Goal: Task Accomplishment & Management: Manage account settings

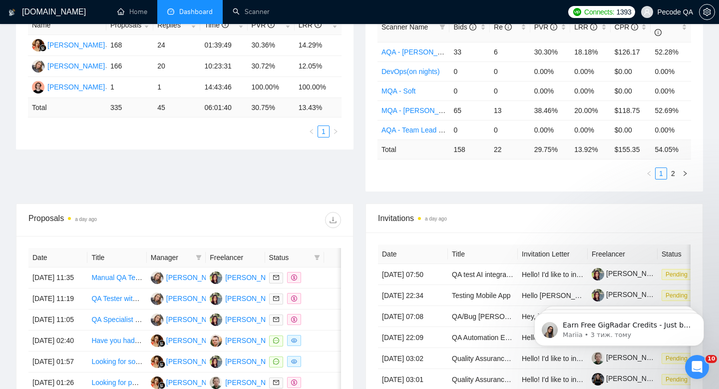
click at [659, 12] on span "Pecode QA" at bounding box center [675, 12] width 36 height 0
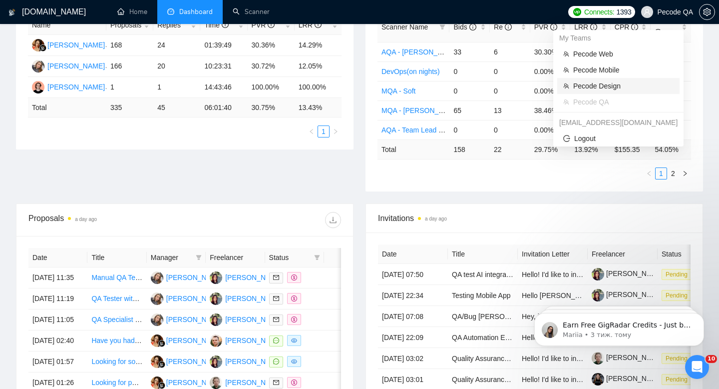
click at [605, 81] on span "Pecode Design" at bounding box center [624, 85] width 100 height 11
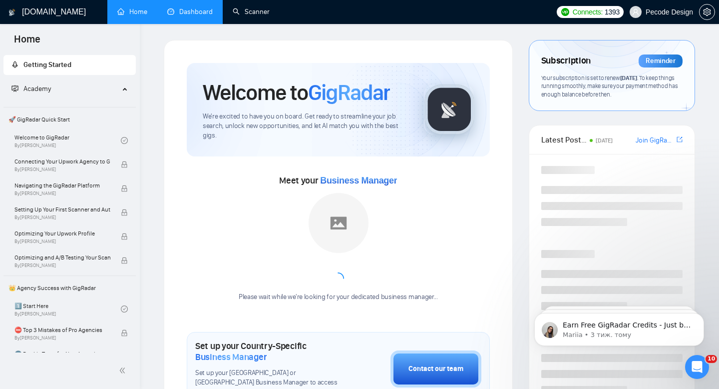
click at [200, 16] on link "Dashboard" at bounding box center [189, 11] width 45 height 8
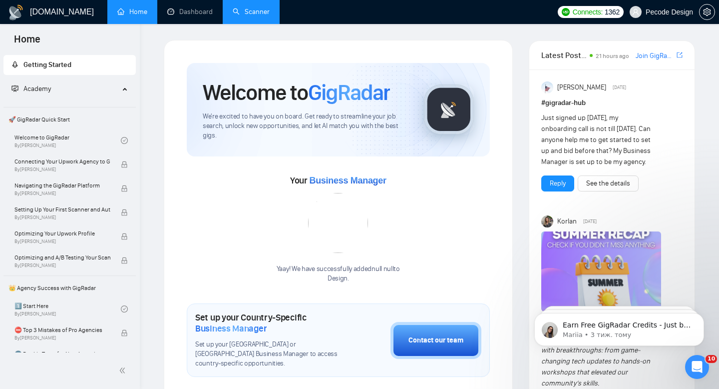
click at [252, 14] on link "Scanner" at bounding box center [251, 11] width 37 height 8
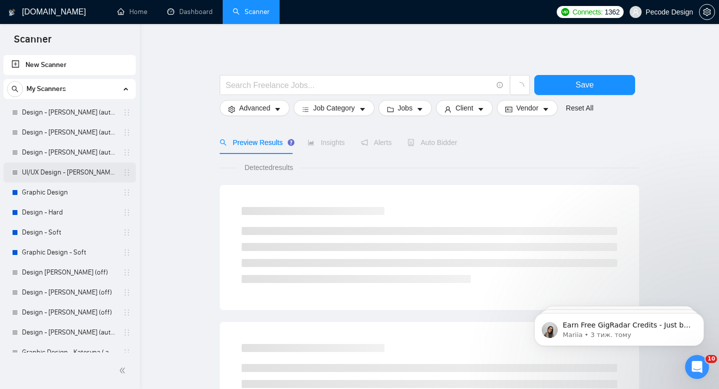
click at [78, 176] on link "UI/UX Design - Victoriia B. (autobid off)" at bounding box center [69, 172] width 95 height 20
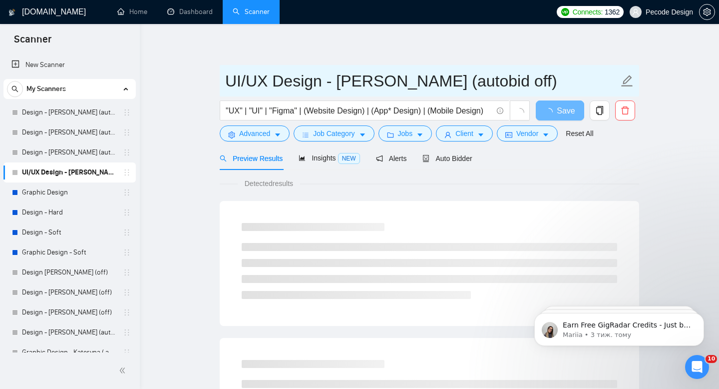
click at [492, 85] on input "UI/UX Design - Victoriia B. (autobid off)" at bounding box center [422, 80] width 394 height 25
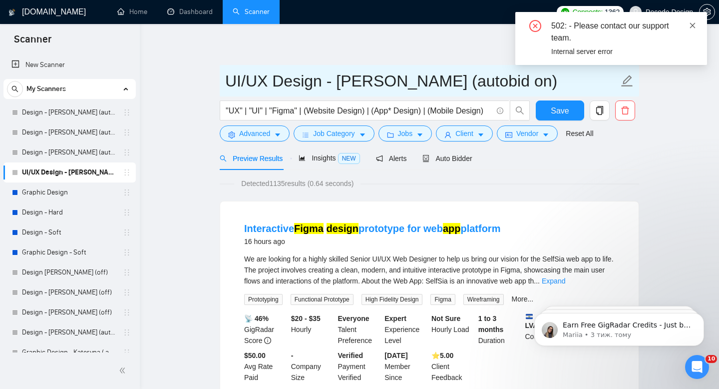
type input "UI/UX Design - Victoriia B. (autobid on)"
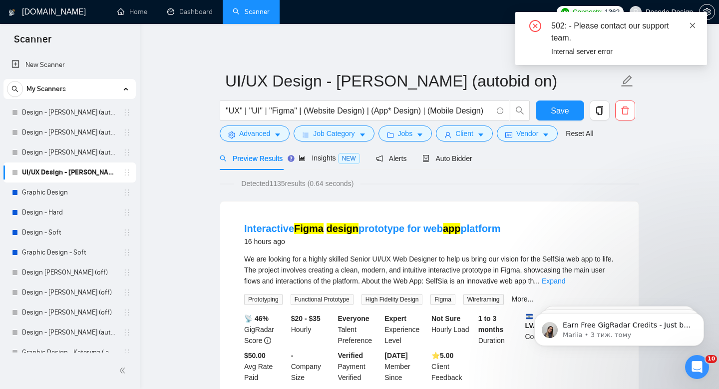
click at [694, 25] on icon "close" at bounding box center [692, 25] width 7 height 7
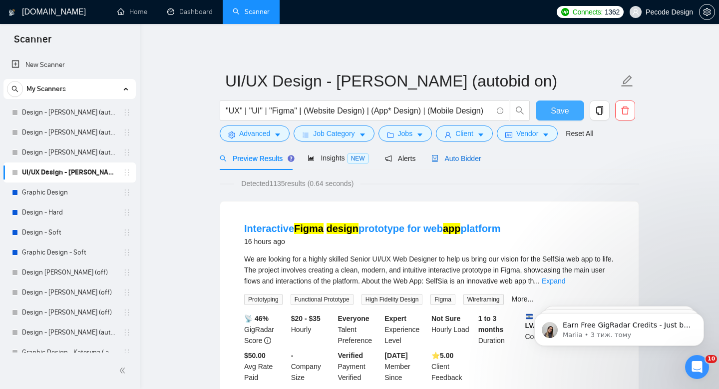
click at [472, 159] on span "Auto Bidder" at bounding box center [456, 158] width 49 height 8
click at [563, 107] on span "Save" at bounding box center [560, 110] width 18 height 12
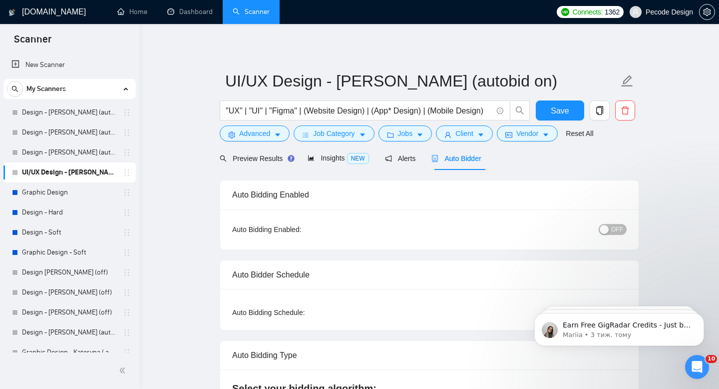
click at [614, 228] on span "OFF" at bounding box center [617, 229] width 12 height 11
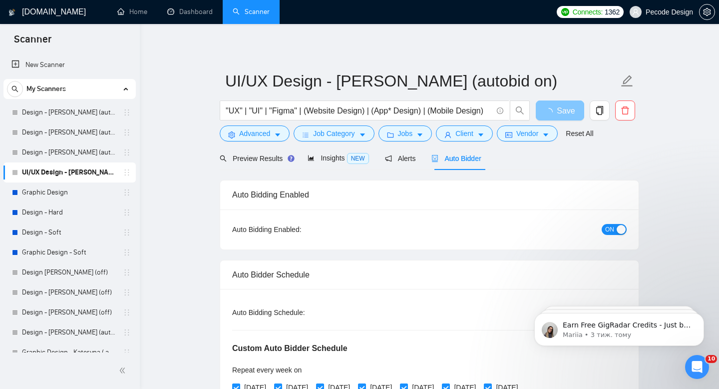
click at [560, 110] on span "Save" at bounding box center [566, 110] width 18 height 12
click at [618, 229] on span "OFF" at bounding box center [617, 229] width 12 height 11
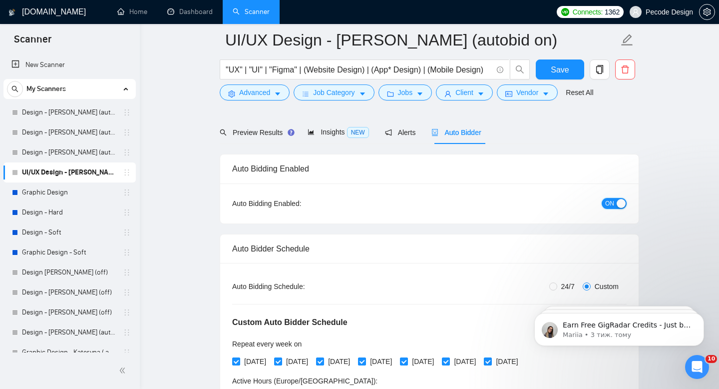
scroll to position [231, 0]
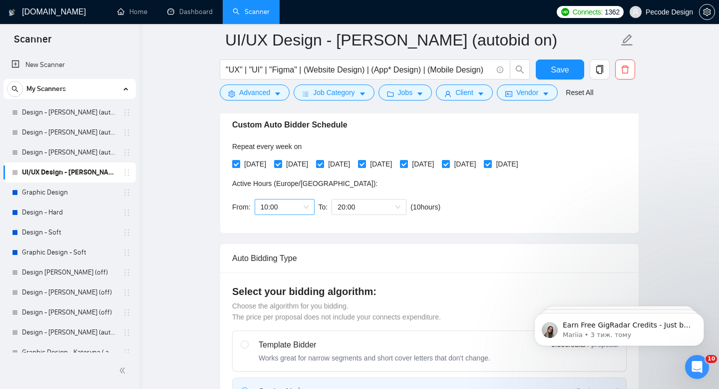
click at [300, 207] on span "10:00" at bounding box center [285, 206] width 48 height 15
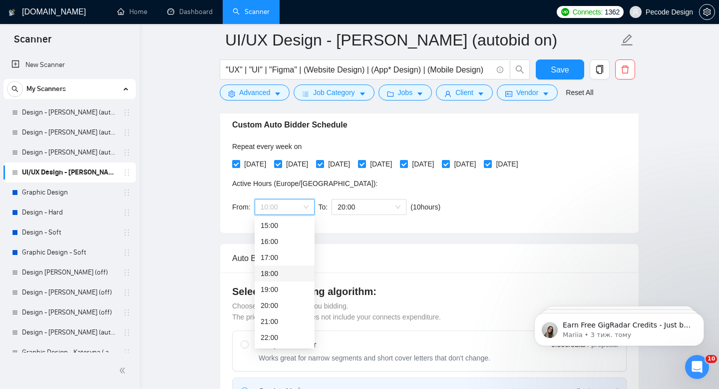
scroll to position [250, 0]
click at [279, 292] on div "20:00" at bounding box center [285, 296] width 48 height 11
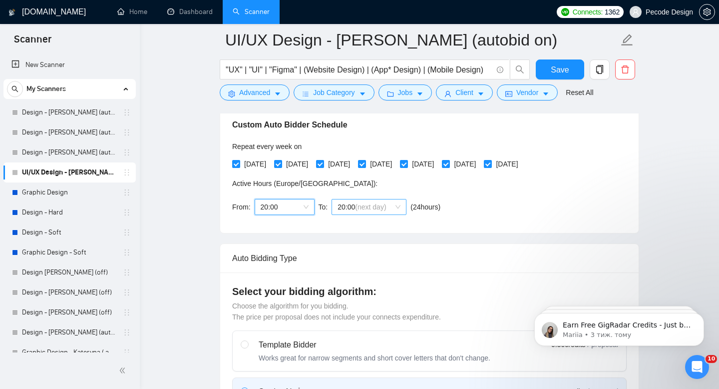
click at [360, 206] on span "(next day)" at bounding box center [370, 207] width 31 height 8
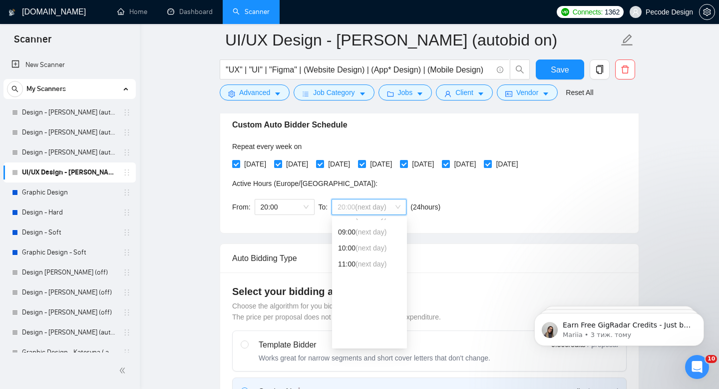
scroll to position [47, 0]
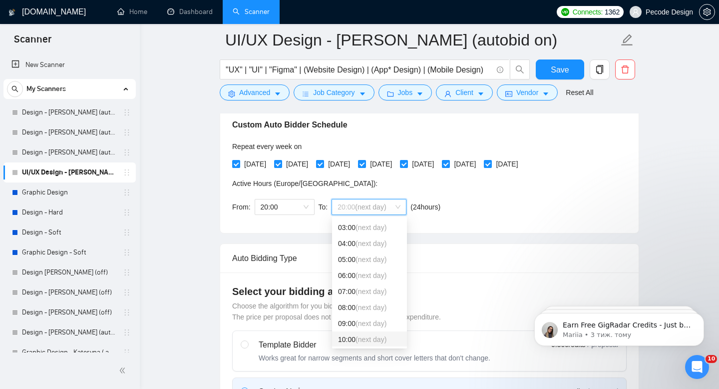
click at [354, 340] on div "10:00 (next day)" at bounding box center [369, 339] width 63 height 11
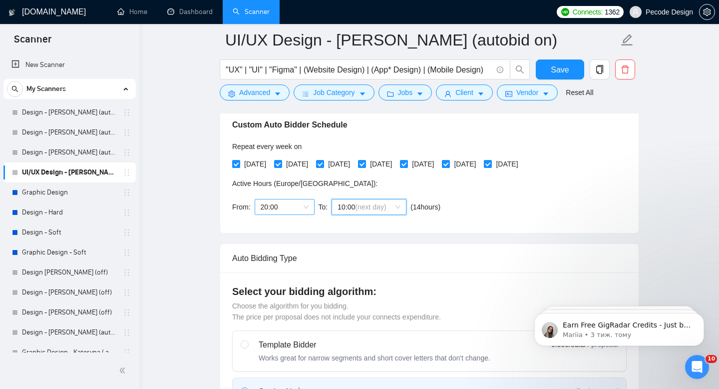
click at [286, 207] on span "20:00" at bounding box center [285, 206] width 48 height 15
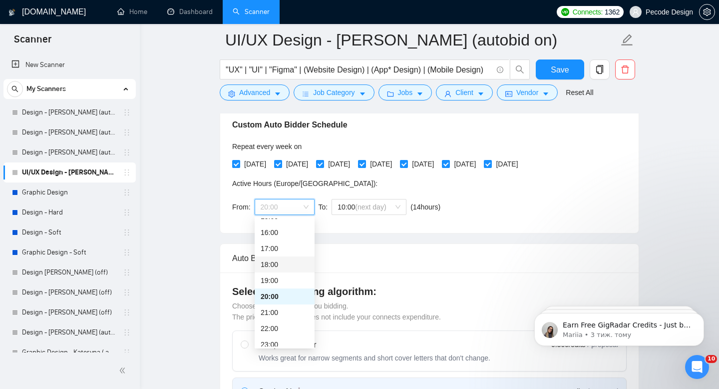
click at [277, 262] on div "18:00" at bounding box center [285, 264] width 48 height 11
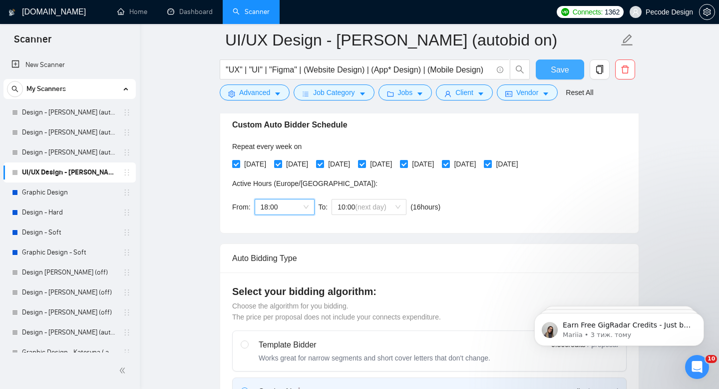
click at [553, 59] on button "Save" at bounding box center [560, 69] width 48 height 20
click at [565, 72] on span "Save" at bounding box center [560, 69] width 18 height 12
click at [555, 72] on span "Save" at bounding box center [560, 69] width 18 height 12
checkbox input "true"
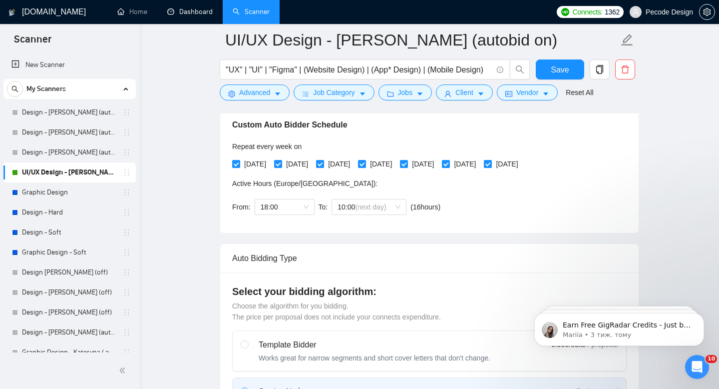
click at [205, 14] on link "Dashboard" at bounding box center [189, 11] width 45 height 8
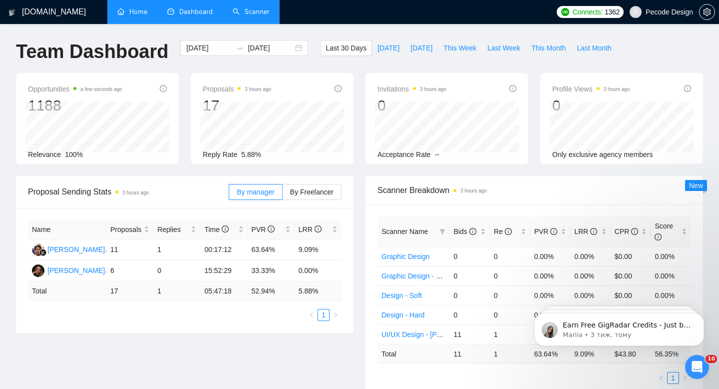
click at [132, 12] on link "Home" at bounding box center [132, 11] width 30 height 8
